Goal: Information Seeking & Learning: Learn about a topic

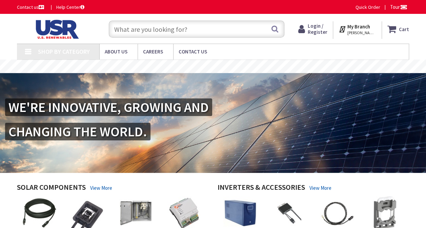
click at [227, 31] on input "text" at bounding box center [197, 29] width 176 height 17
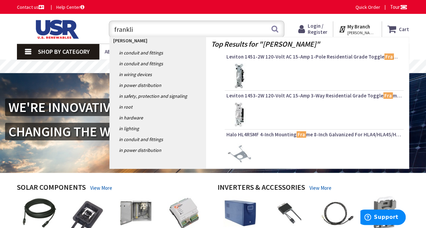
type input "franklin"
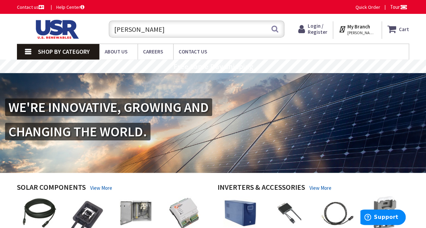
scroll to position [18, 0]
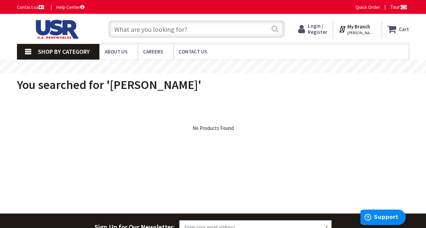
click at [279, 33] on button "Search" at bounding box center [274, 28] width 9 height 15
click at [274, 32] on button "Search" at bounding box center [274, 28] width 9 height 15
click at [198, 26] on input "text" at bounding box center [197, 29] width 176 height 17
click at [33, 51] on link "Shop By Category" at bounding box center [58, 52] width 82 height 16
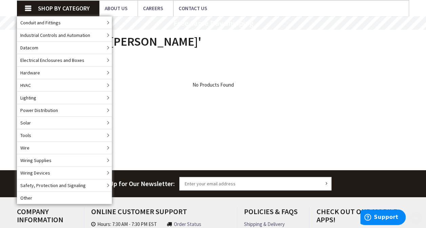
scroll to position [44, 0]
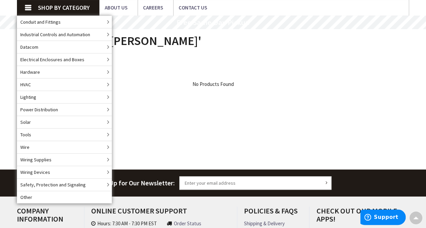
click at [70, 124] on link "Solar" at bounding box center [64, 122] width 95 height 13
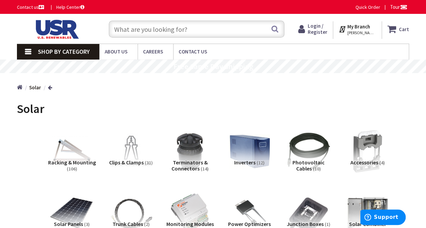
click at [30, 53] on link "Shop By Category" at bounding box center [58, 52] width 82 height 16
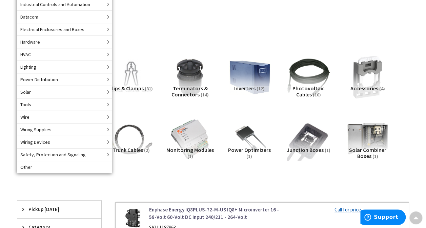
scroll to position [75, 0]
click at [82, 81] on link "Power Distribution" at bounding box center [64, 79] width 95 height 13
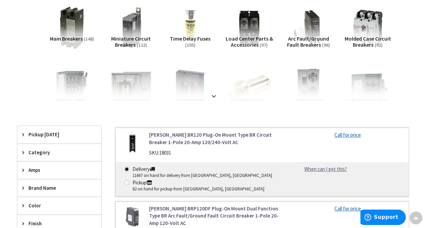
scroll to position [124, 0]
click at [213, 98] on strong at bounding box center [214, 96] width 8 height 7
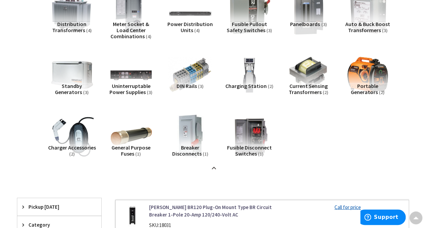
scroll to position [545, 0]
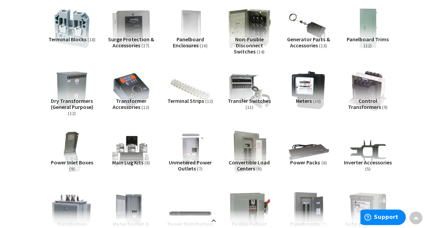
scroll to position [439, 0]
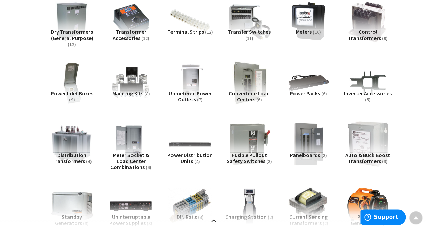
click at [348, 146] on img at bounding box center [368, 145] width 48 height 48
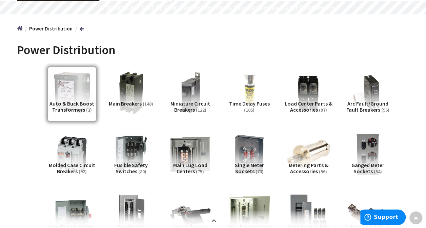
scroll to position [0, 0]
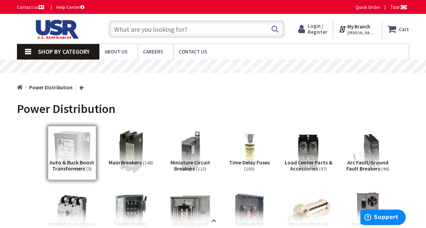
click at [237, 69] on rs-layer "Free Same Day Shipping" at bounding box center [213, 66] width 80 height 7
